Goal: Transaction & Acquisition: Purchase product/service

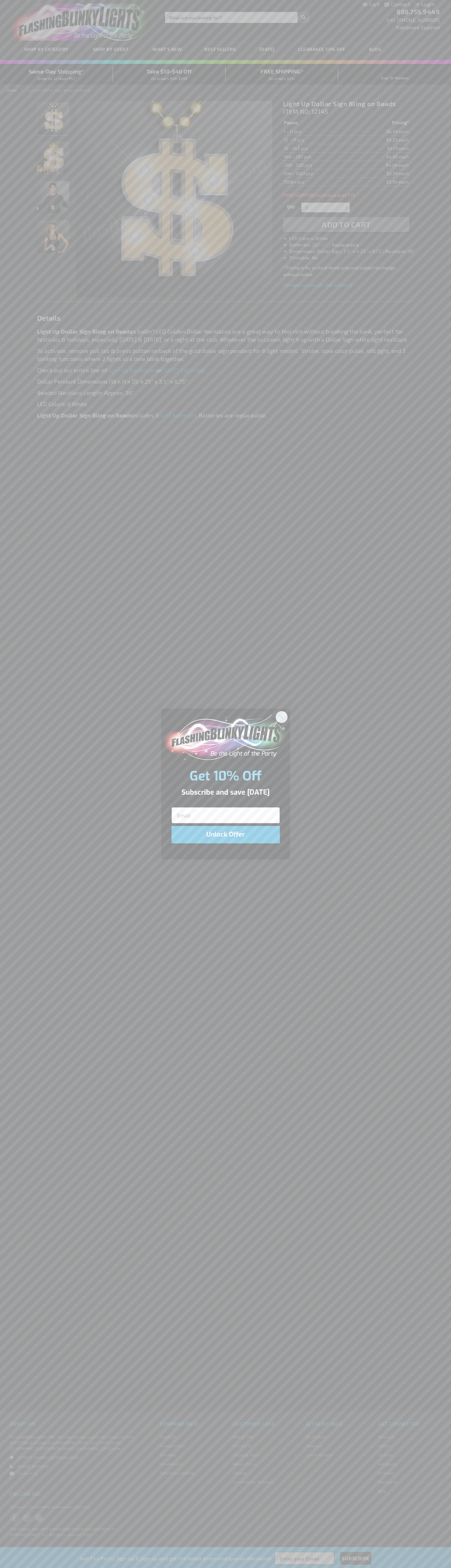
click at [282, 716] on icon "Close dialog" at bounding box center [281, 716] width 5 height 5
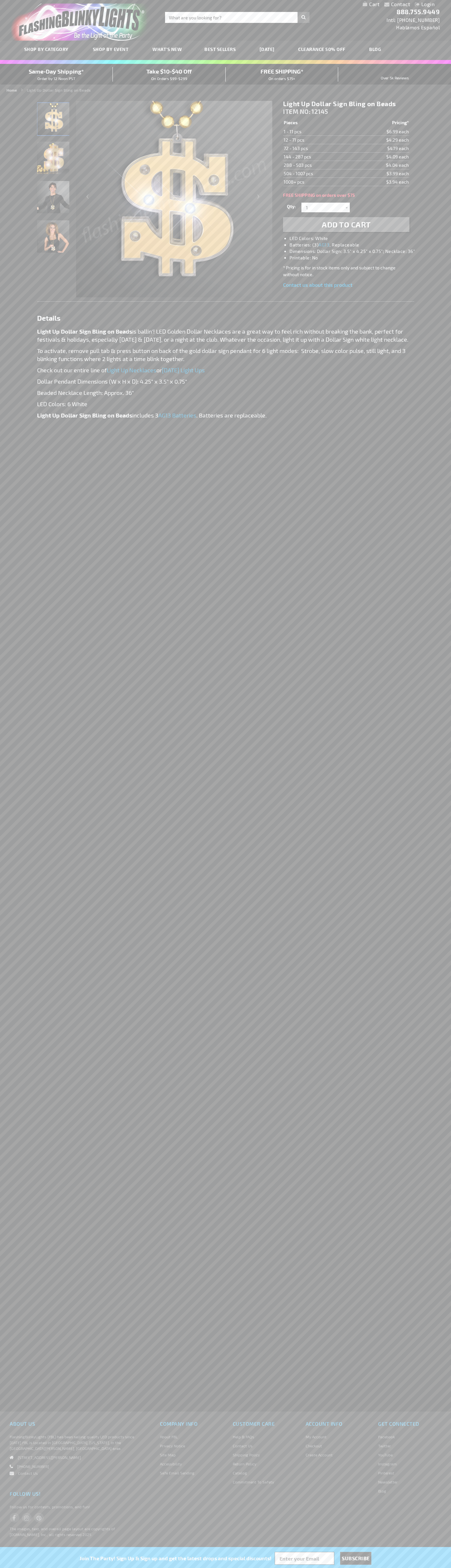
click at [346, 225] on span "Add to Cart" at bounding box center [347, 224] width 49 height 10
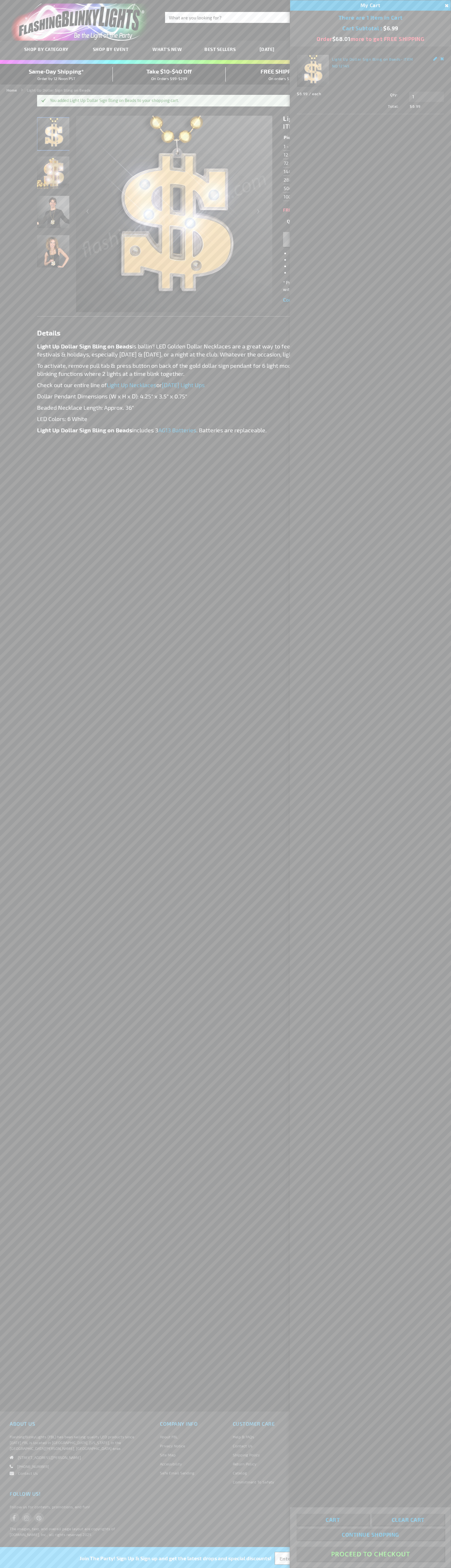
click at [371, 1554] on button "Proceed To Checkout" at bounding box center [371, 1554] width 148 height 14
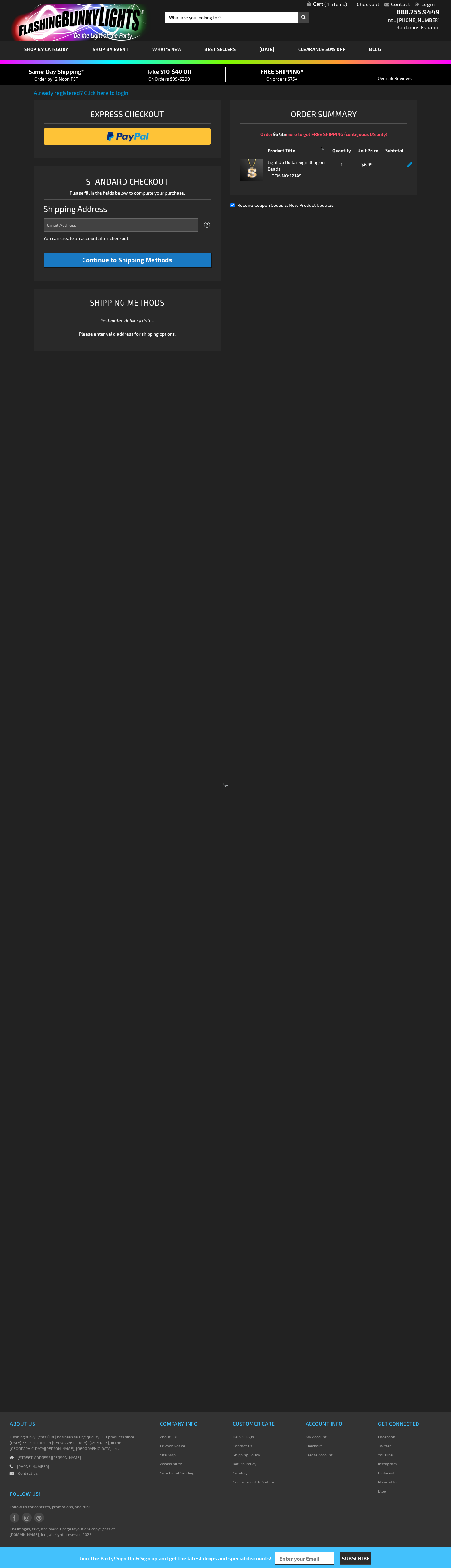
select select "US"
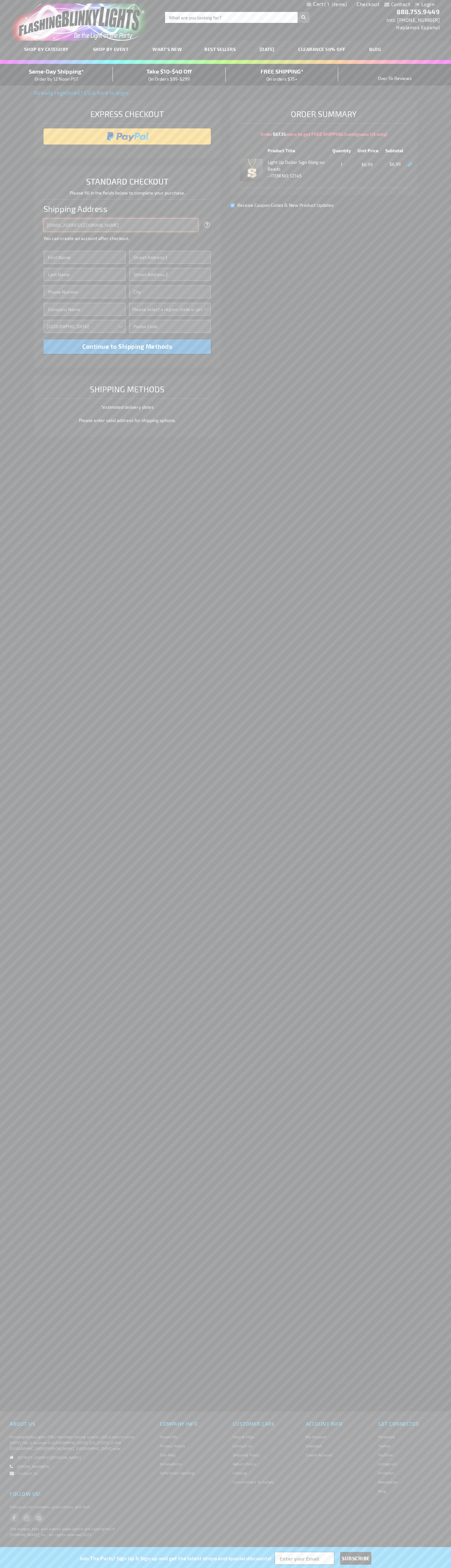
type input "johnsmith005@storebotmail.joonix.net"
type input "John"
type input "201 Colorado St"
type input "First floor"
type input "austin"
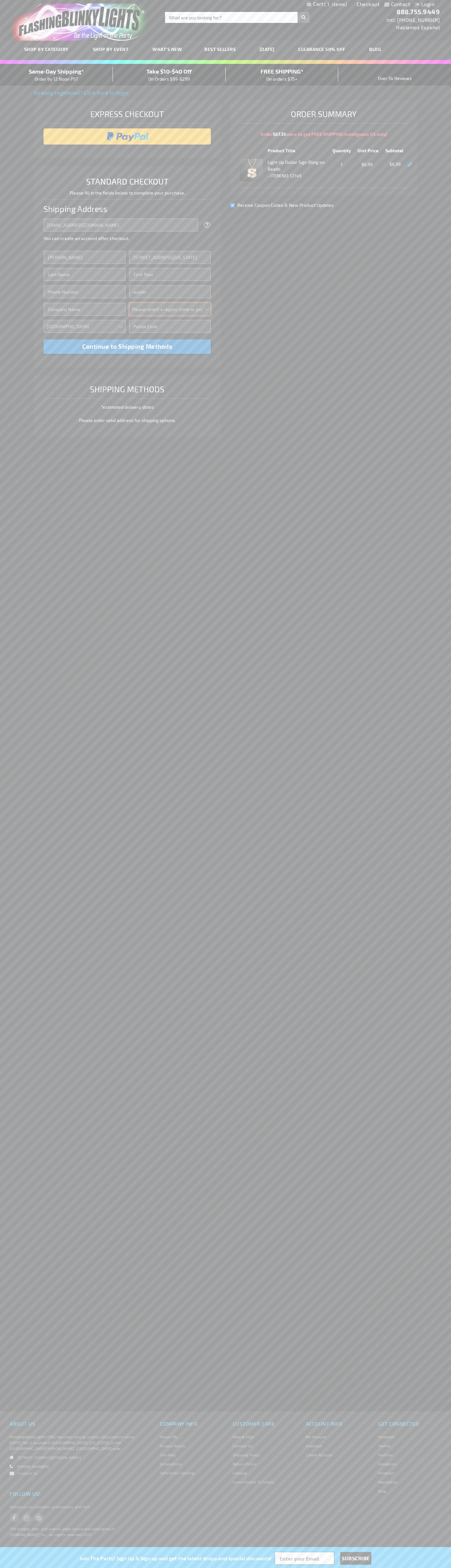
select select "57"
type input "78701"
type input "Smith"
type input "6502530000"
type input "John Smith"
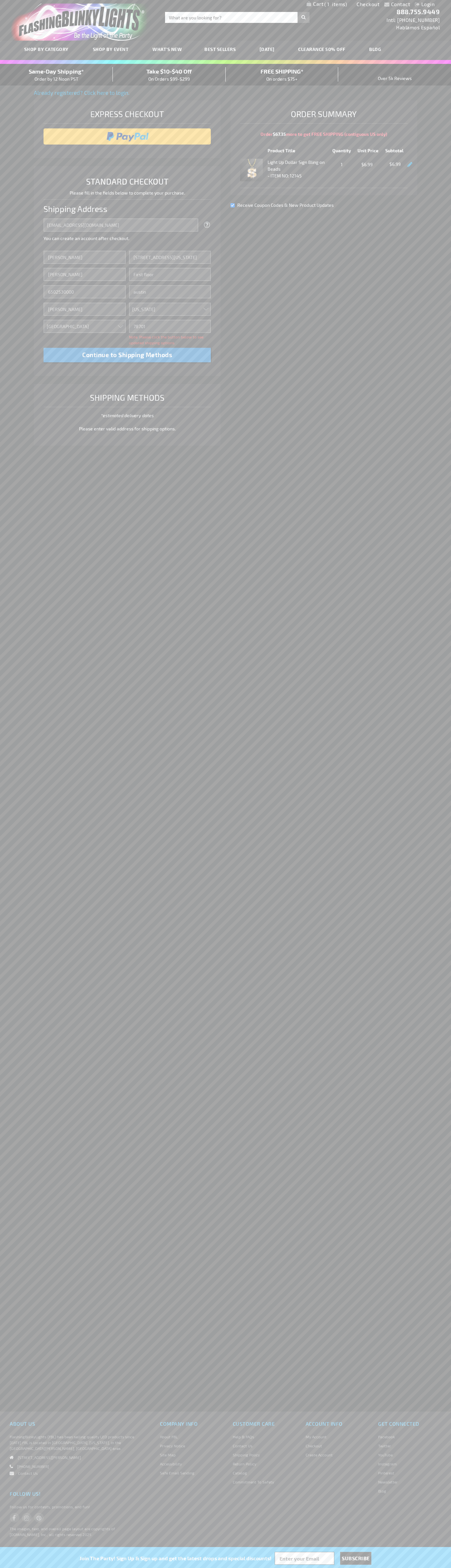
click at [56, 75] on div "Same-Day Shipping* Order by 12 Noon PST" at bounding box center [56, 75] width 113 height 15
click at [127, 136] on input "image" at bounding box center [127, 136] width 161 height 13
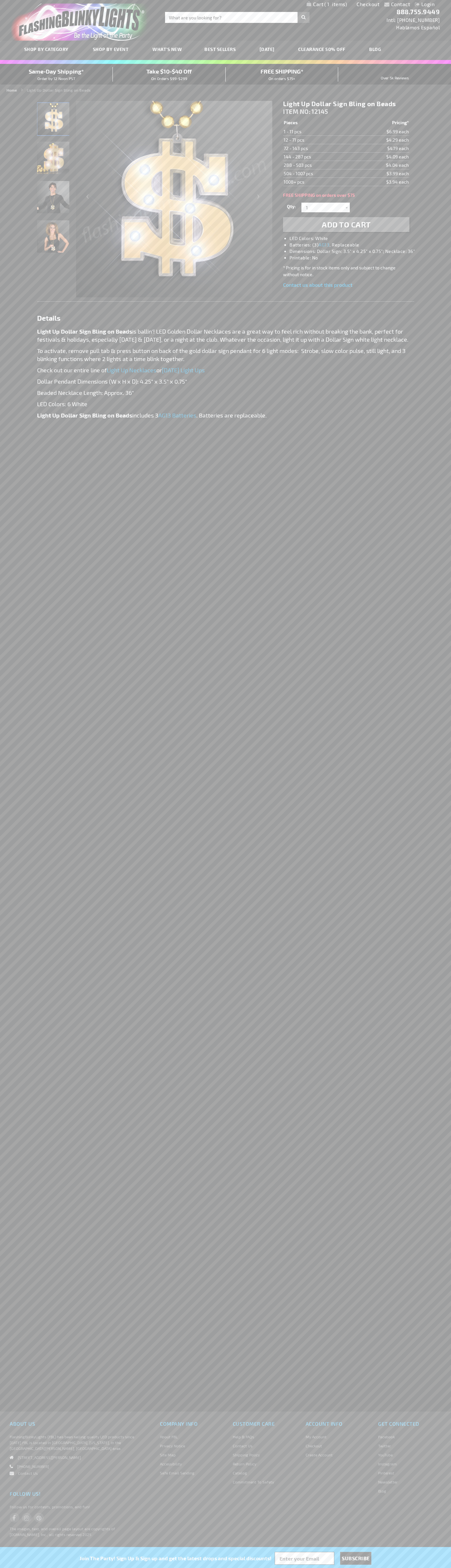
click at [327, 5] on span "1" at bounding box center [335, 4] width 23 height 5
